Goal: Check status: Check status

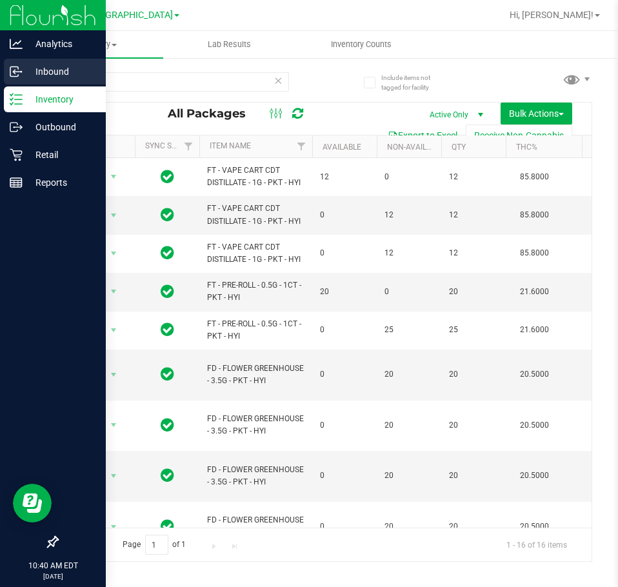
scroll to position [0, 530]
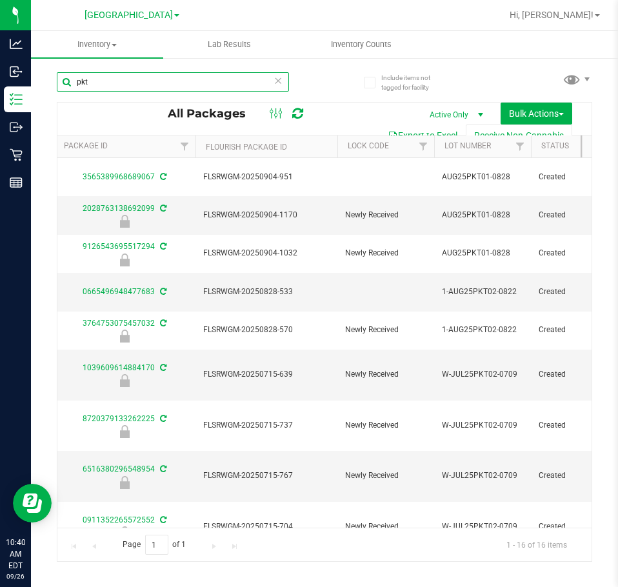
drag, startPoint x: 122, startPoint y: 77, endPoint x: -1, endPoint y: 88, distance: 123.1
click at [0, 88] on html "Analytics Inbound Inventory Outbound Retail Reports 10:40 AM EDT [DATE] 09/26 […" at bounding box center [309, 293] width 618 height 587
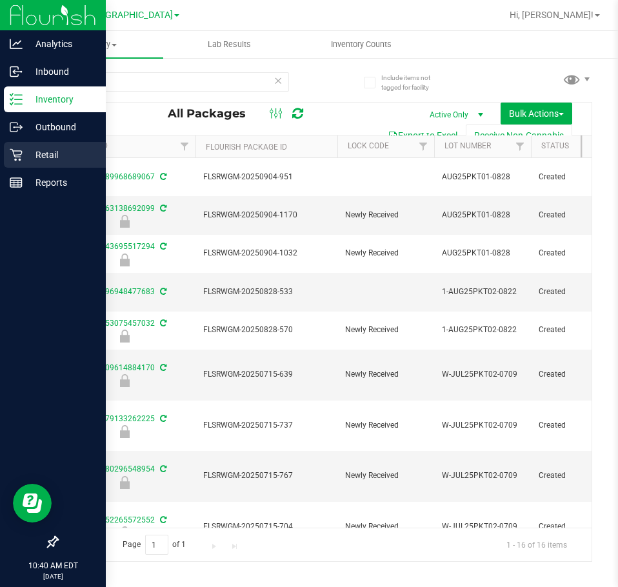
click at [37, 159] on p "Retail" at bounding box center [61, 154] width 77 height 15
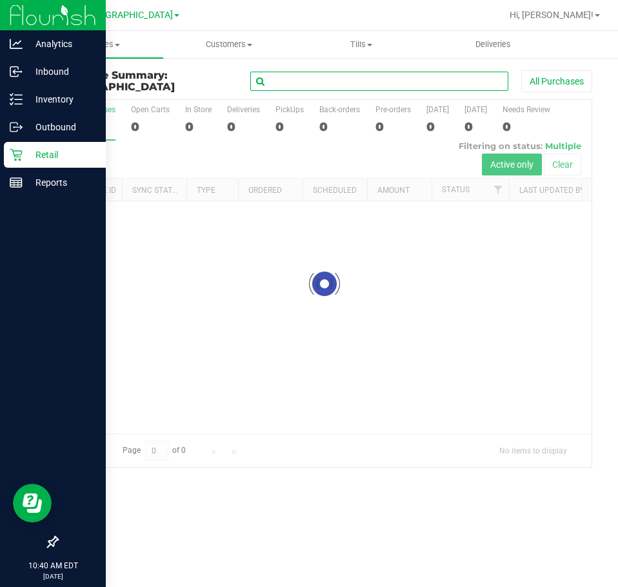
click at [348, 73] on input "text" at bounding box center [379, 81] width 258 height 19
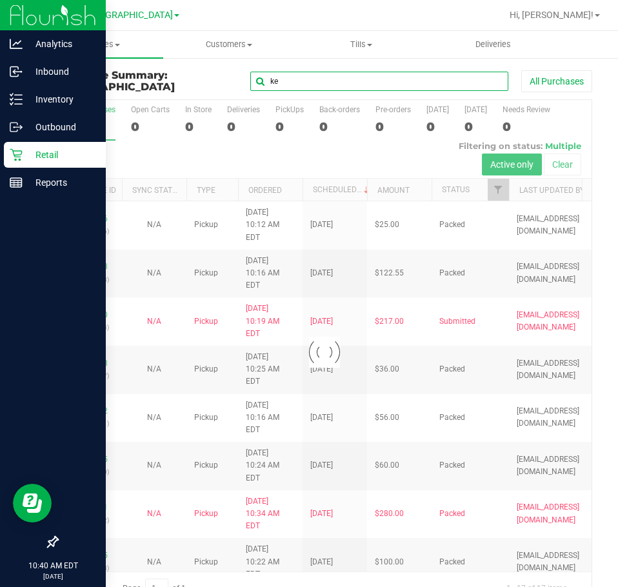
type input "k"
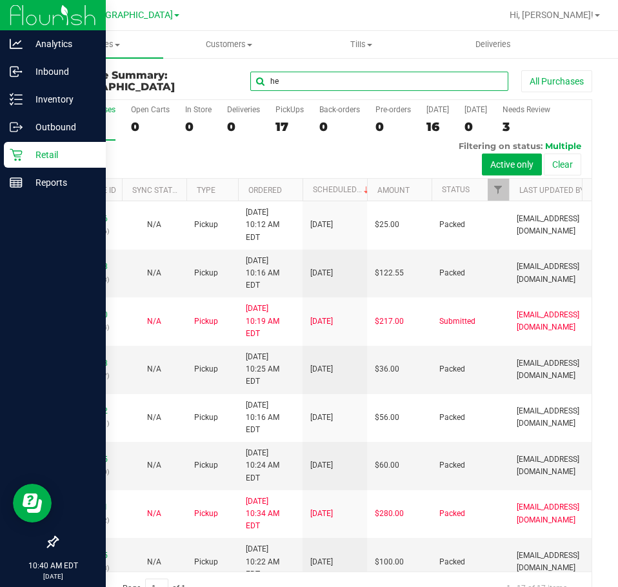
type input "h"
type input "[PERSON_NAME]"
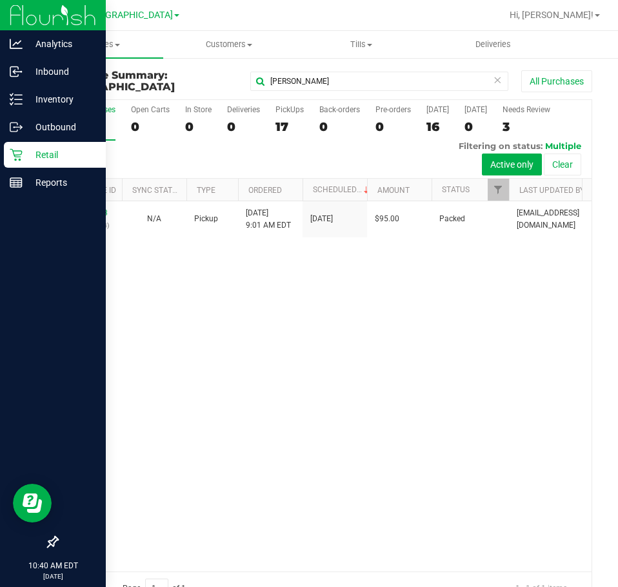
click at [323, 338] on div "12006673 (327917474) N/A Pickup [DATE] 9:01 AM EDT 9/26/2025 $95.00 Packed [EMA…" at bounding box center [324, 386] width 534 height 370
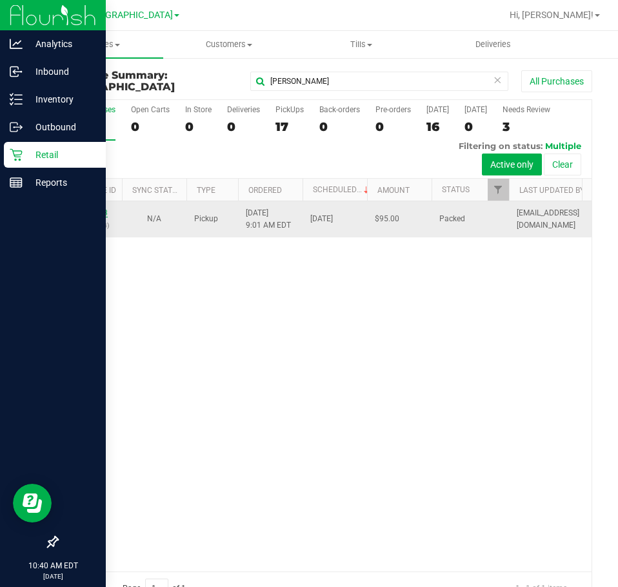
click at [75, 217] on link "12006673" at bounding box center [90, 212] width 36 height 9
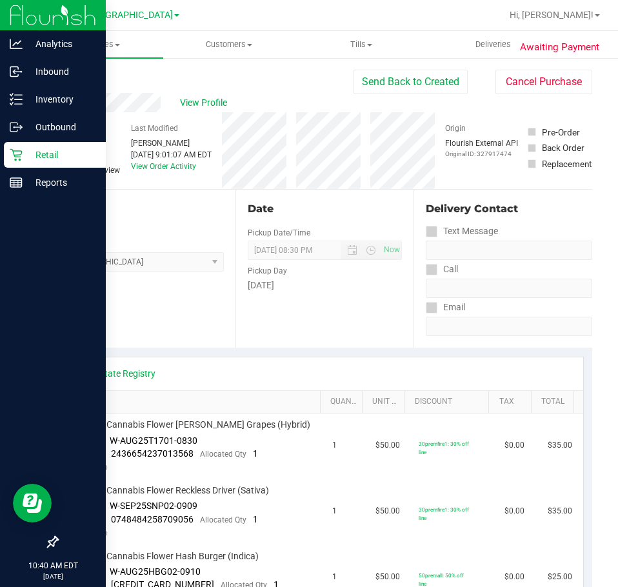
click at [169, 328] on div "Location Pickup Store Lakeland WC Select Store [PERSON_NAME][GEOGRAPHIC_DATA] […" at bounding box center [146, 269] width 179 height 158
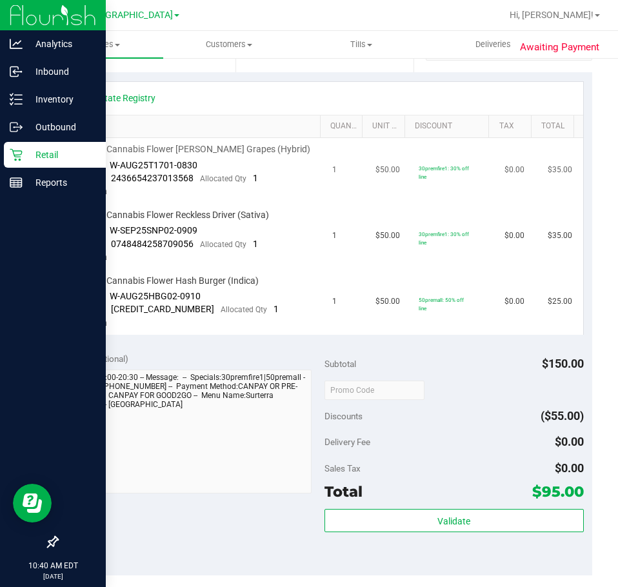
scroll to position [323, 0]
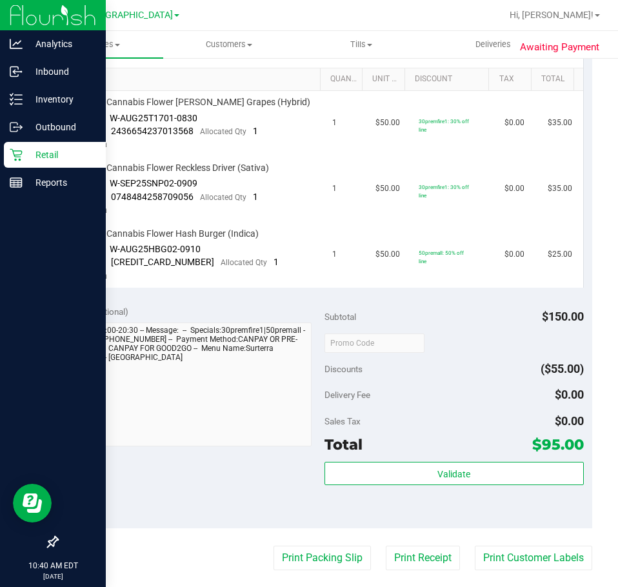
click at [272, 459] on div "Notes (optional) Subtotal $150.00 Discounts ($55.00) Delivery Fee $0.00 Sales T…" at bounding box center [324, 412] width 535 height 232
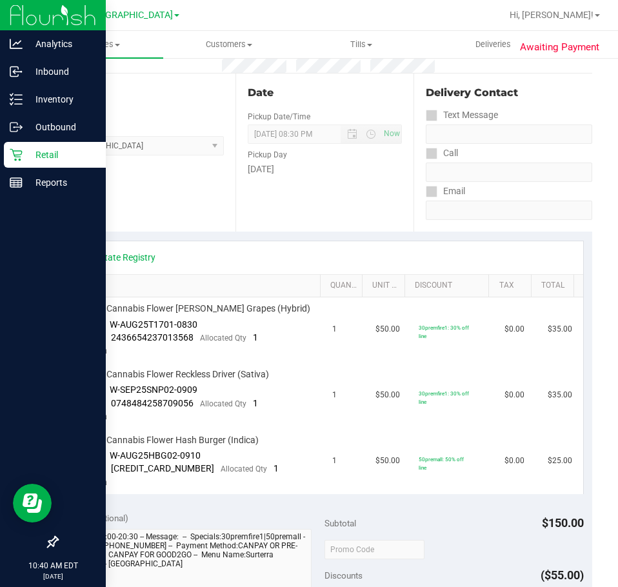
scroll to position [0, 0]
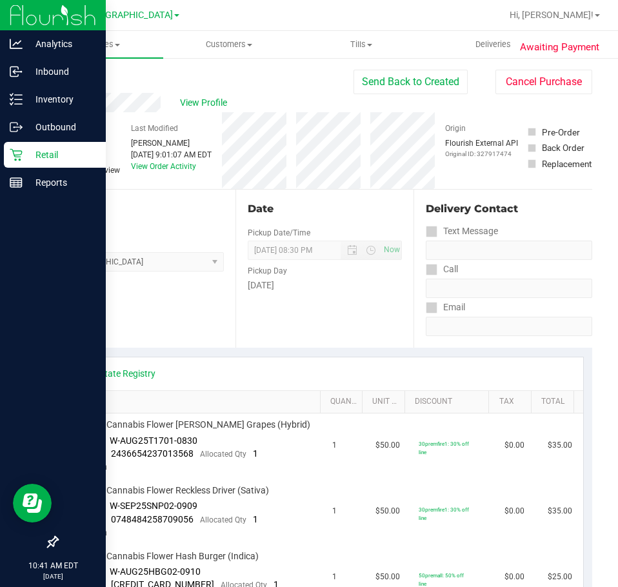
click at [284, 334] on div "Date Pickup Date/Time [DATE] Now [DATE] 08:30 PM Now Pickup Day [DATE]" at bounding box center [324, 269] width 179 height 158
drag, startPoint x: 58, startPoint y: 159, endPoint x: 82, endPoint y: 168, distance: 25.5
click at [58, 159] on p "Retail" at bounding box center [61, 154] width 77 height 15
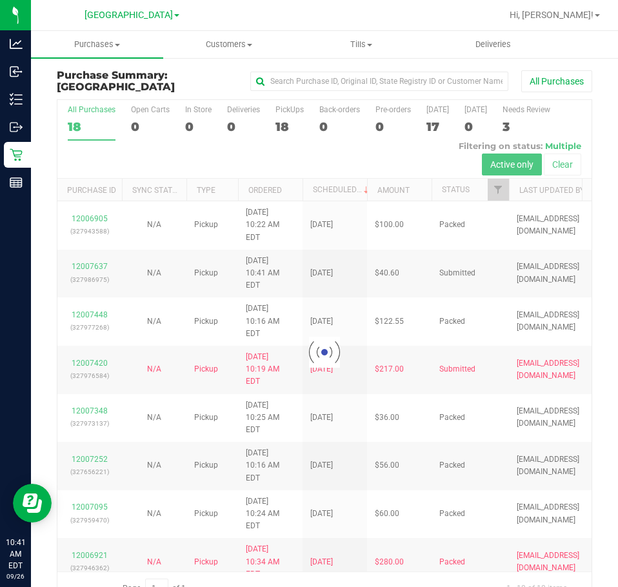
click at [280, 10] on div at bounding box center [366, 15] width 270 height 25
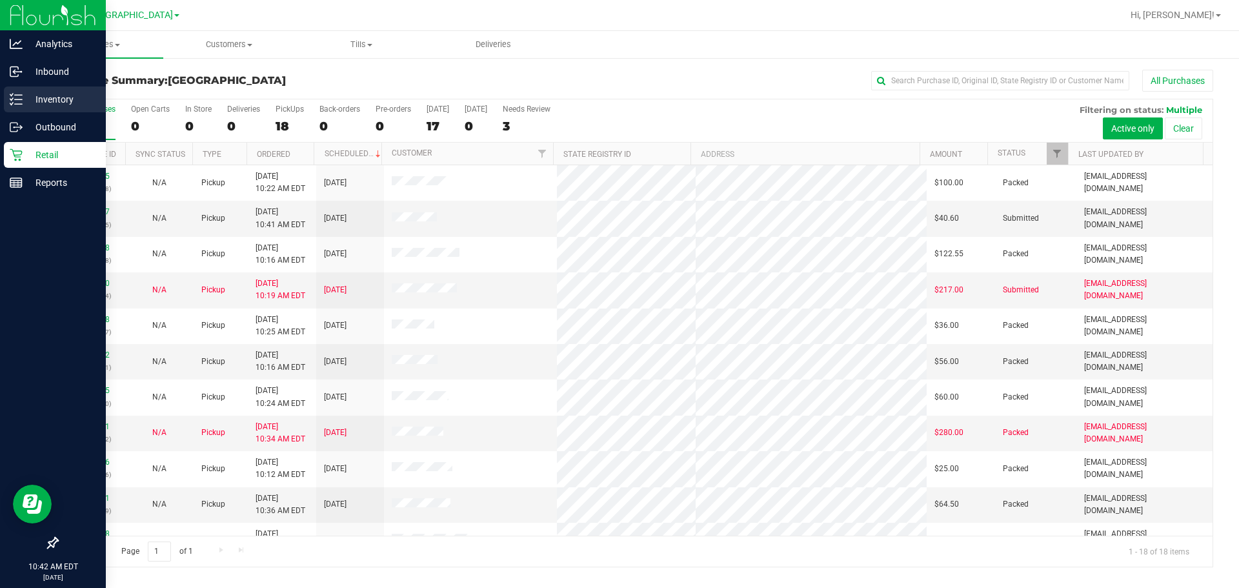
click at [63, 102] on p "Inventory" at bounding box center [61, 99] width 77 height 15
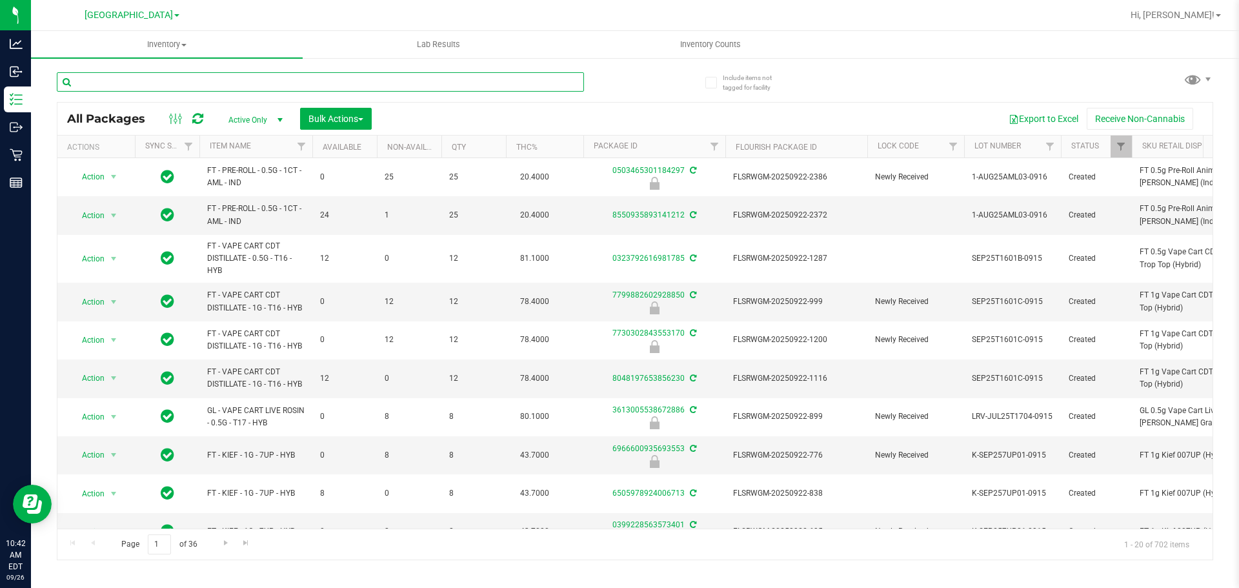
drag, startPoint x: 263, startPoint y: 81, endPoint x: 280, endPoint y: 64, distance: 23.7
click at [264, 80] on input "text" at bounding box center [320, 81] width 527 height 19
type input "s"
type input "dsl"
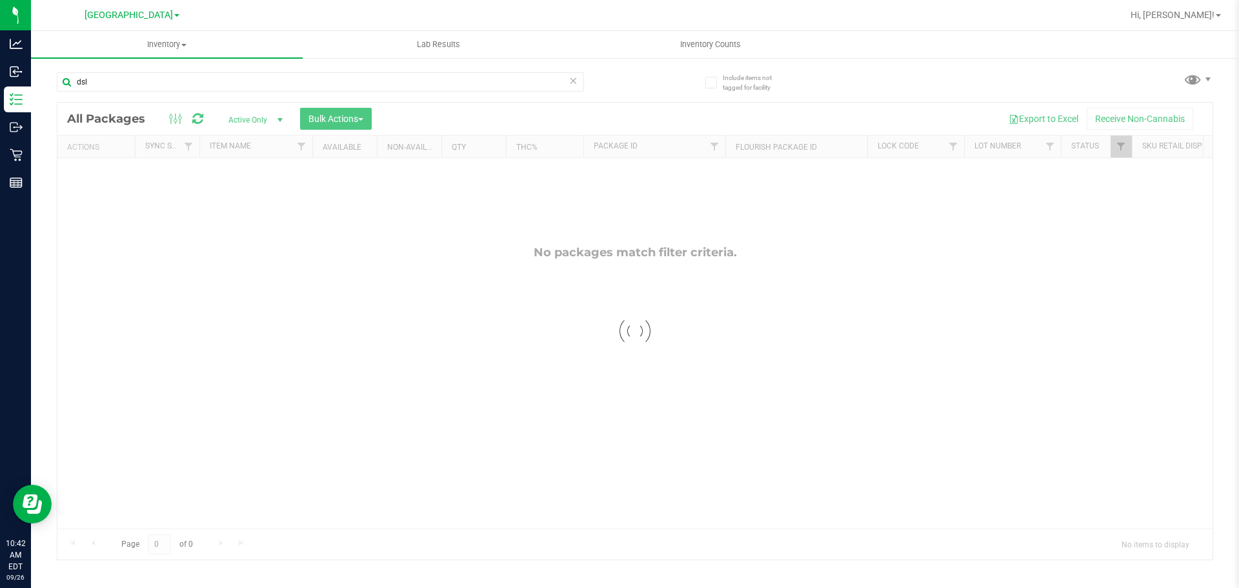
click at [436, 405] on div at bounding box center [634, 331] width 1155 height 457
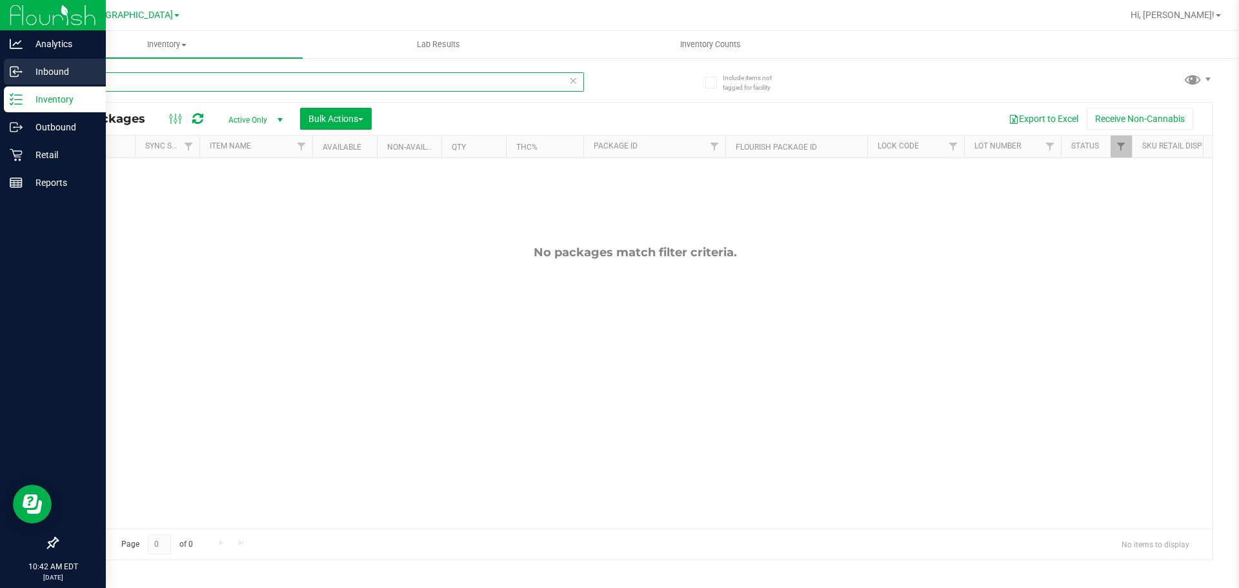
drag, startPoint x: 101, startPoint y: 82, endPoint x: 5, endPoint y: 75, distance: 97.0
click at [5, 75] on div "Analytics Inbound Inventory Outbound Retail Reports 10:42 AM EDT [DATE] 09/26 […" at bounding box center [619, 294] width 1239 height 588
type input "s"
type input "dls"
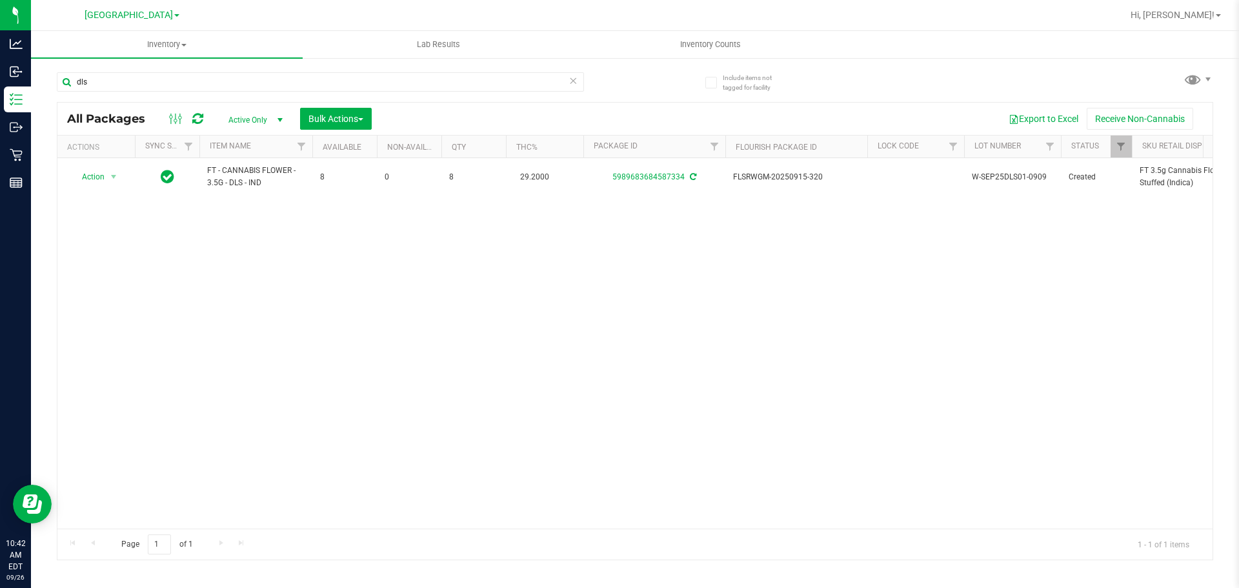
click at [360, 335] on div "Action Action Adjust qty Create package Edit attributes Global inventory Locate…" at bounding box center [634, 343] width 1155 height 370
drag, startPoint x: 360, startPoint y: 330, endPoint x: 334, endPoint y: 334, distance: 26.8
click at [335, 333] on div "Action Action Adjust qty Create package Edit attributes Global inventory Locate…" at bounding box center [634, 343] width 1155 height 370
click at [348, 303] on div "Action Action Adjust qty Create package Edit attributes Global inventory Locate…" at bounding box center [634, 343] width 1155 height 370
drag, startPoint x: 98, startPoint y: 84, endPoint x: 35, endPoint y: 77, distance: 63.5
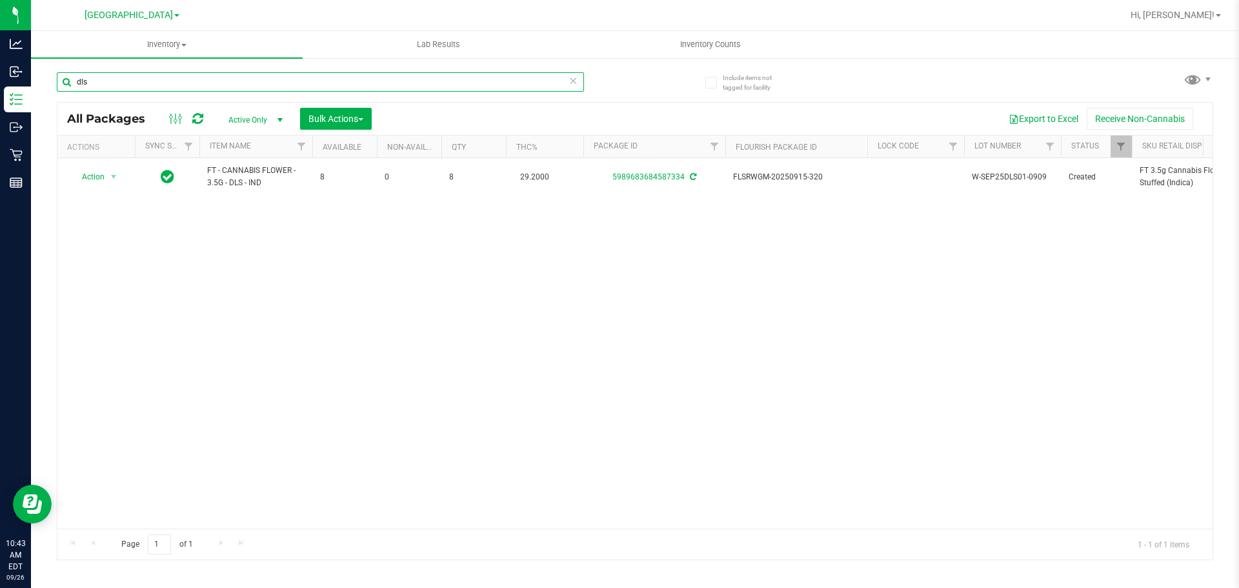
click at [35, 78] on div "Include items not tagged for facility dls All Packages Active Only Active Only …" at bounding box center [635, 253] width 1208 height 393
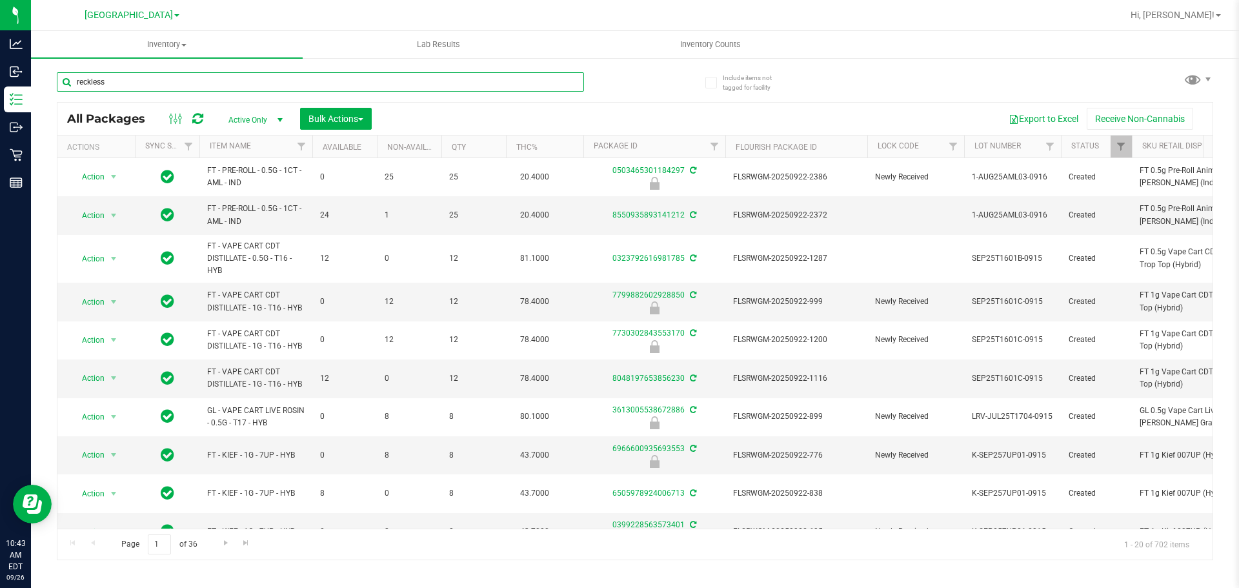
type input "reckless"
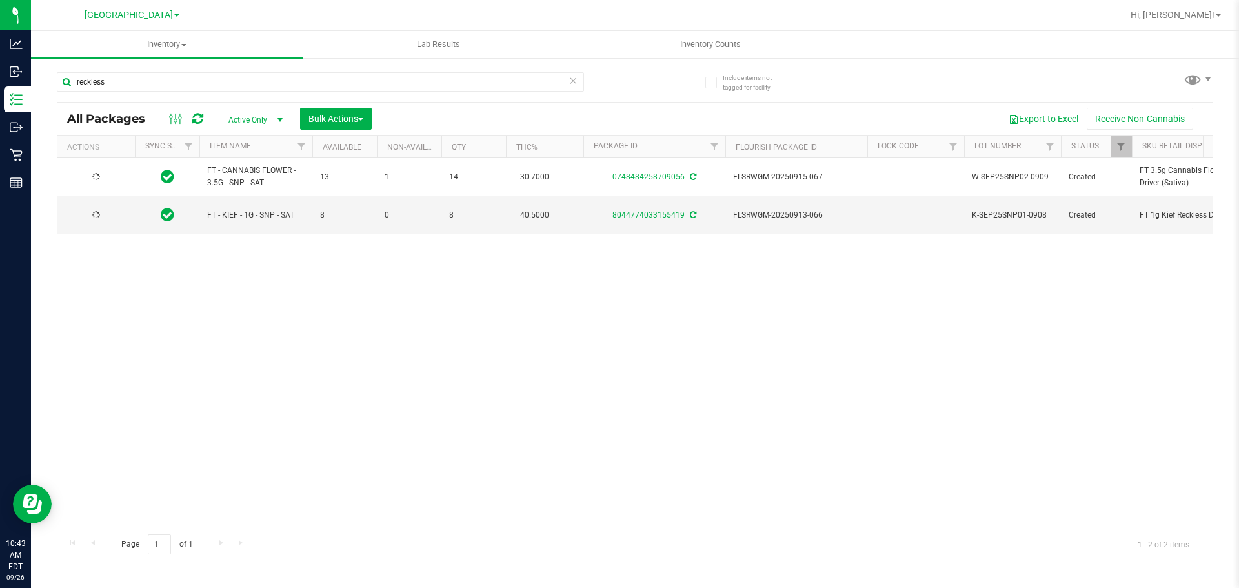
click at [346, 385] on div "FT - CANNABIS FLOWER - 3.5G - SNP - SAT 13 1 14 30.7000 0748484258709056 FLSRWG…" at bounding box center [634, 343] width 1155 height 370
drag, startPoint x: 237, startPoint y: 328, endPoint x: 224, endPoint y: 315, distance: 18.7
click at [229, 323] on div "Action Action Adjust qty Create package Edit attributes Global inventory Locate…" at bounding box center [634, 343] width 1155 height 370
click at [357, 294] on div "Action Action Adjust qty Create package Edit attributes Global inventory Locate…" at bounding box center [634, 343] width 1155 height 370
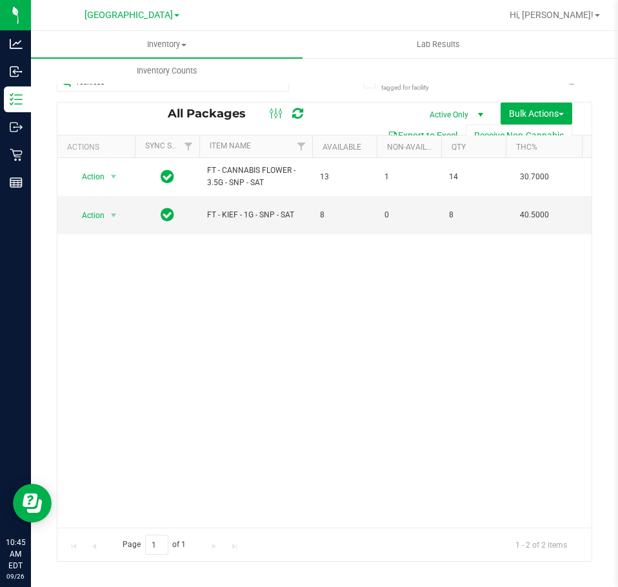
click at [224, 356] on div "Action Action Adjust qty Create package Edit attributes Global inventory Locate…" at bounding box center [324, 343] width 534 height 370
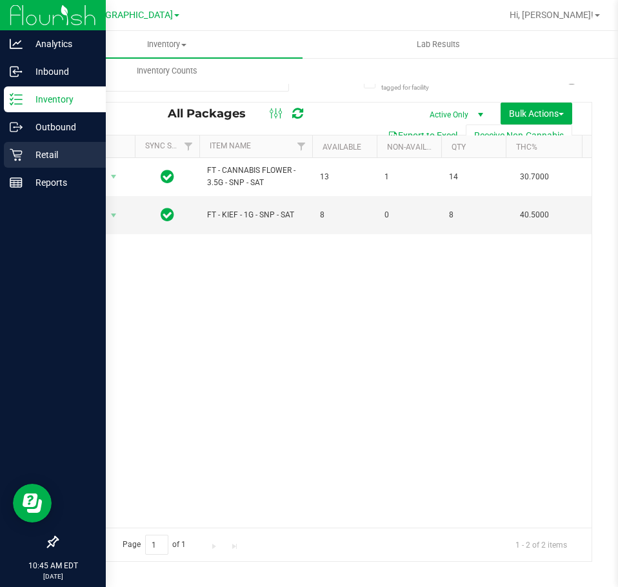
click at [59, 148] on p "Retail" at bounding box center [61, 154] width 77 height 15
